Goal: Navigation & Orientation: Find specific page/section

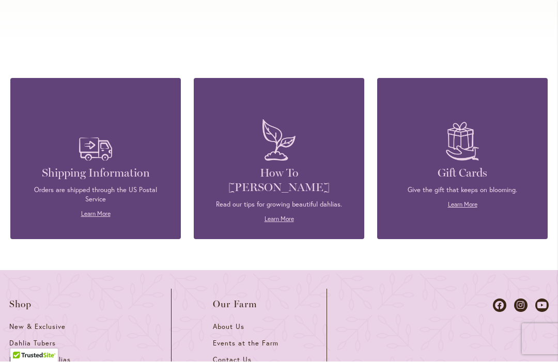
scroll to position [4479, 0]
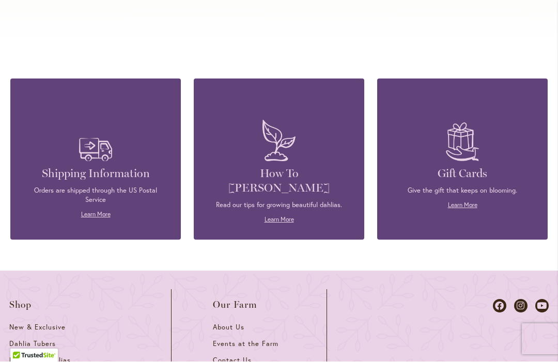
click at [255, 340] on link "Events at the Farm" at bounding box center [249, 348] width 72 height 17
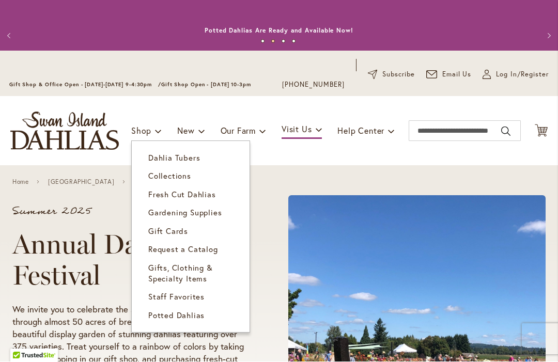
click at [185, 161] on span "Dahlia Tubers" at bounding box center [174, 158] width 52 height 10
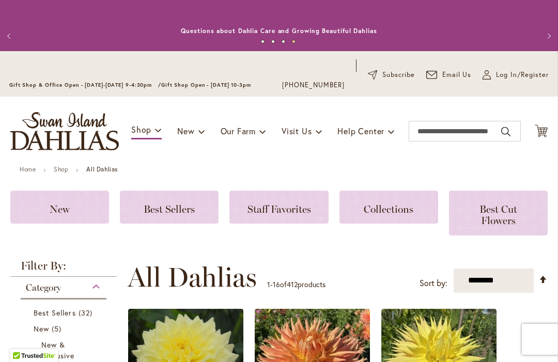
click at [495, 220] on span "Best Cut Flowers" at bounding box center [499, 215] width 38 height 24
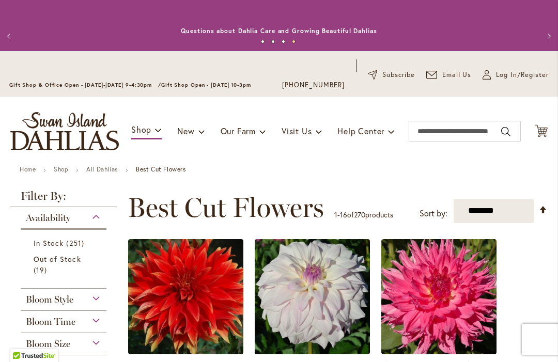
click at [101, 173] on link "All Dahlias" at bounding box center [102, 169] width 32 height 8
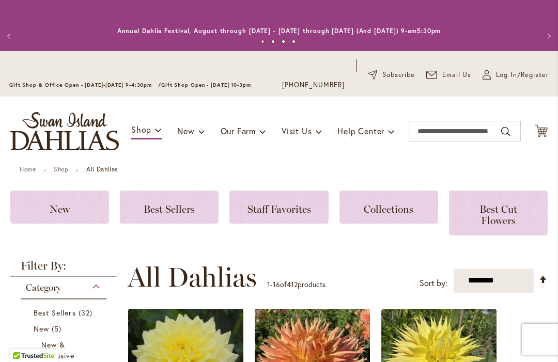
click at [272, 200] on div "Staff Favorites" at bounding box center [279, 207] width 99 height 33
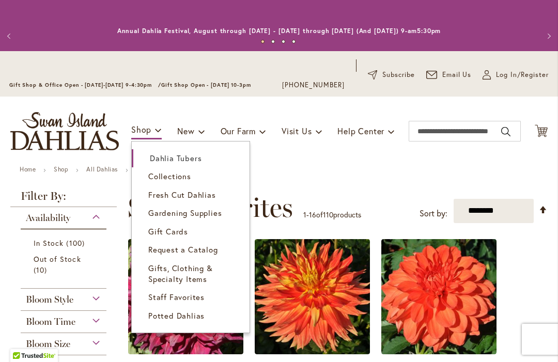
click at [191, 271] on span "Gifts, Clothing & Specialty Items" at bounding box center [180, 273] width 65 height 21
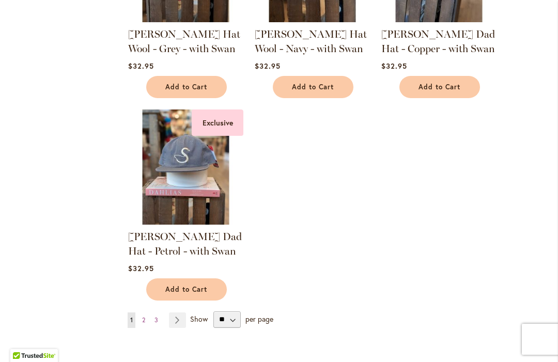
scroll to position [1216, 0]
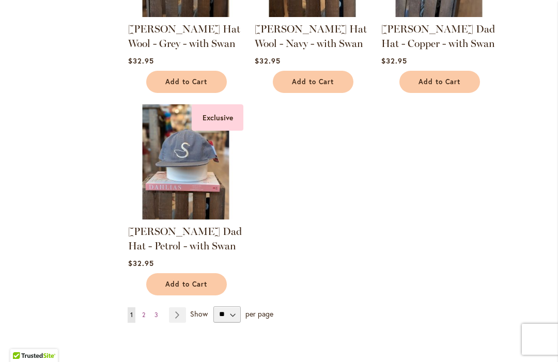
click at [180, 322] on link "Page Next" at bounding box center [177, 316] width 17 height 16
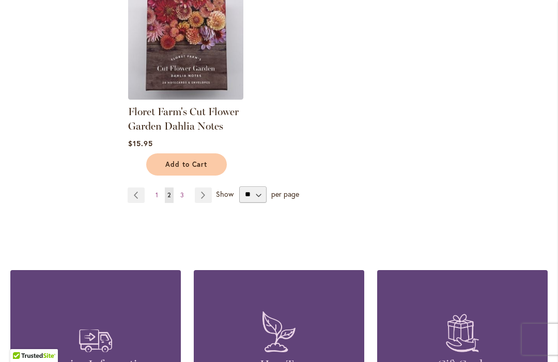
scroll to position [1293, 0]
click at [201, 199] on link "Page Next" at bounding box center [203, 195] width 17 height 16
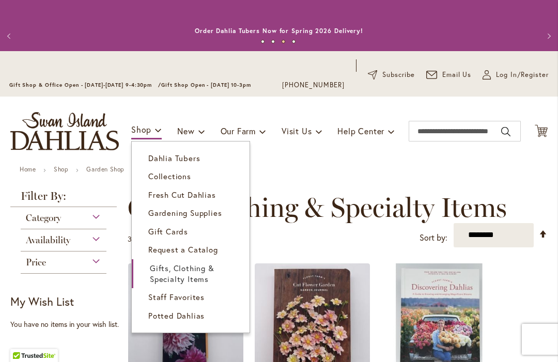
click at [188, 315] on span "Potted Dahlias" at bounding box center [176, 316] width 56 height 10
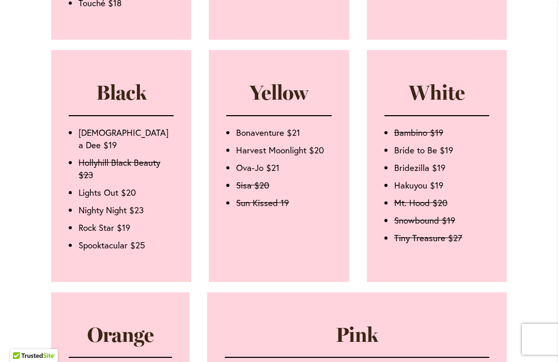
scroll to position [1097, 0]
